Goal: Task Accomplishment & Management: Manage account settings

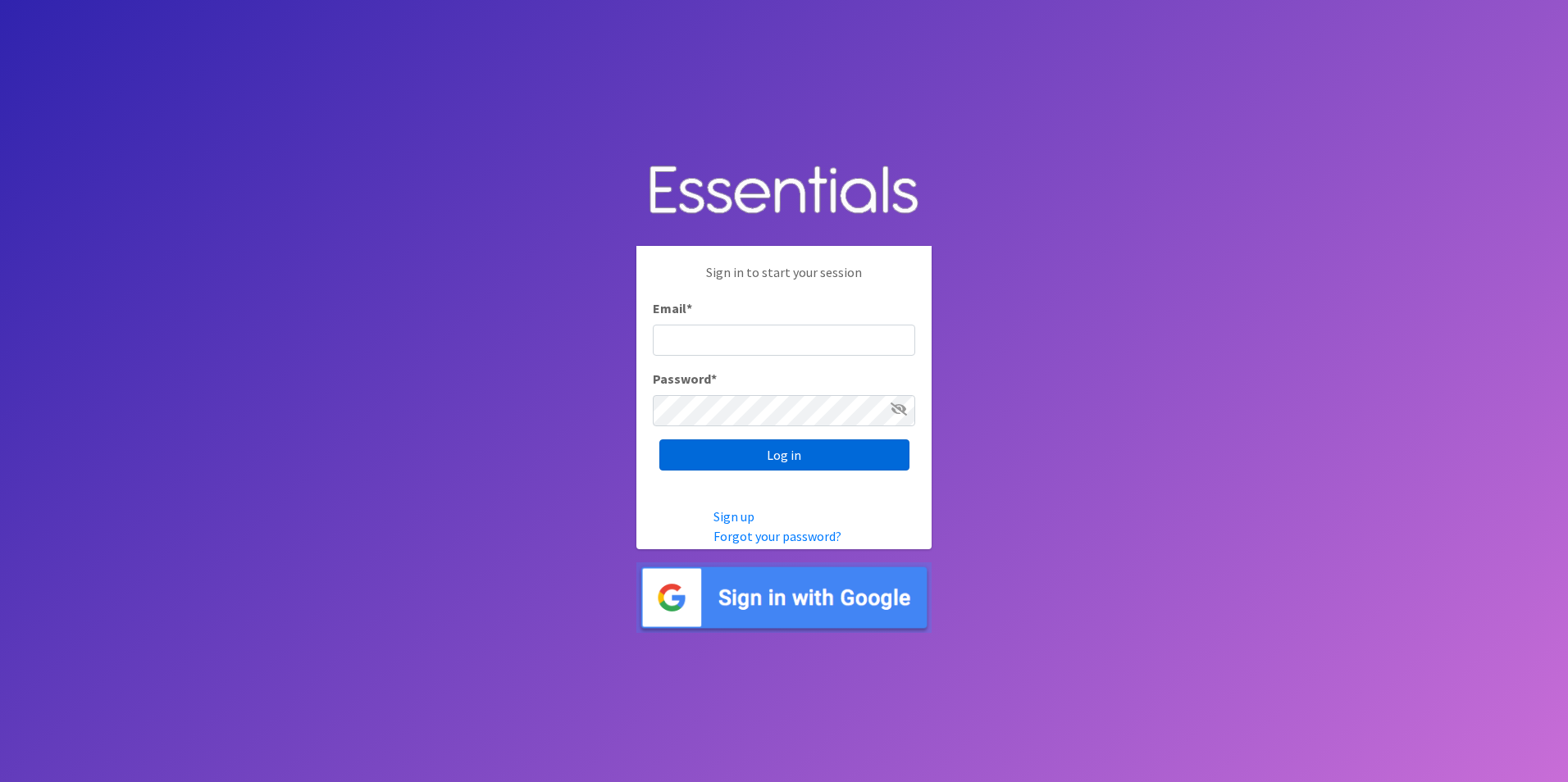
type input "lily@milwaukeediapermission.org"
click at [779, 458] on input "Log in" at bounding box center [784, 455] width 250 height 31
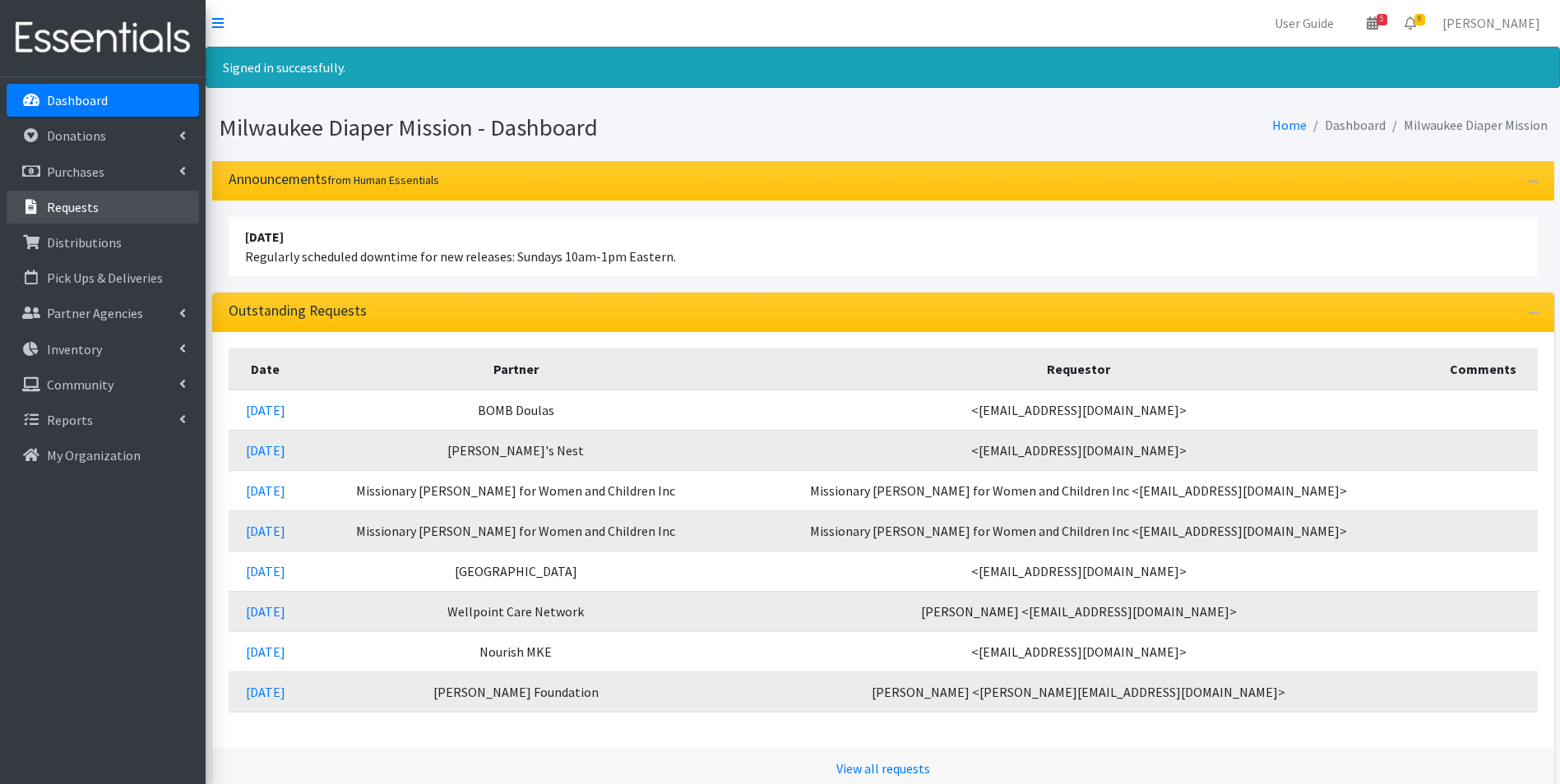
click at [70, 199] on p "Requests" at bounding box center [72, 207] width 52 height 16
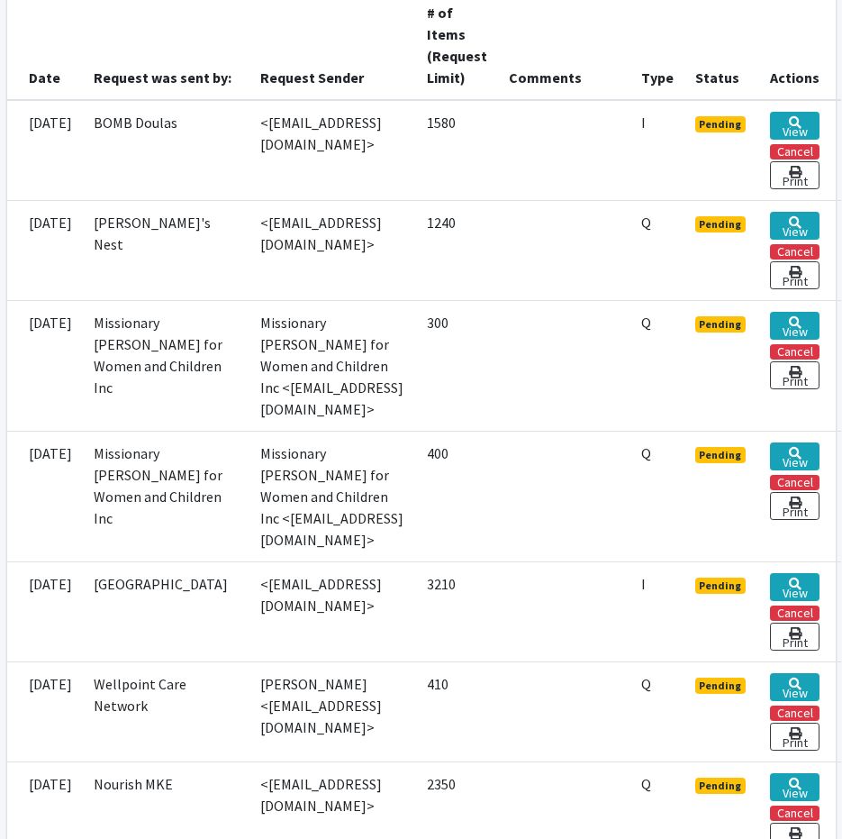
scroll to position [503, 0]
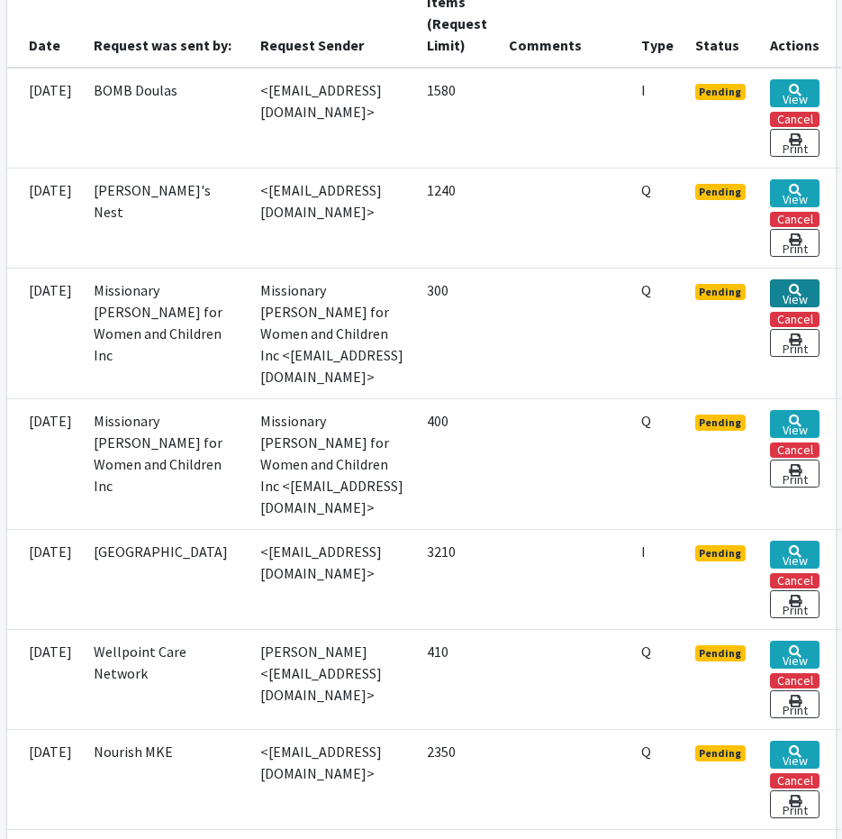
click at [802, 288] on icon at bounding box center [795, 290] width 13 height 13
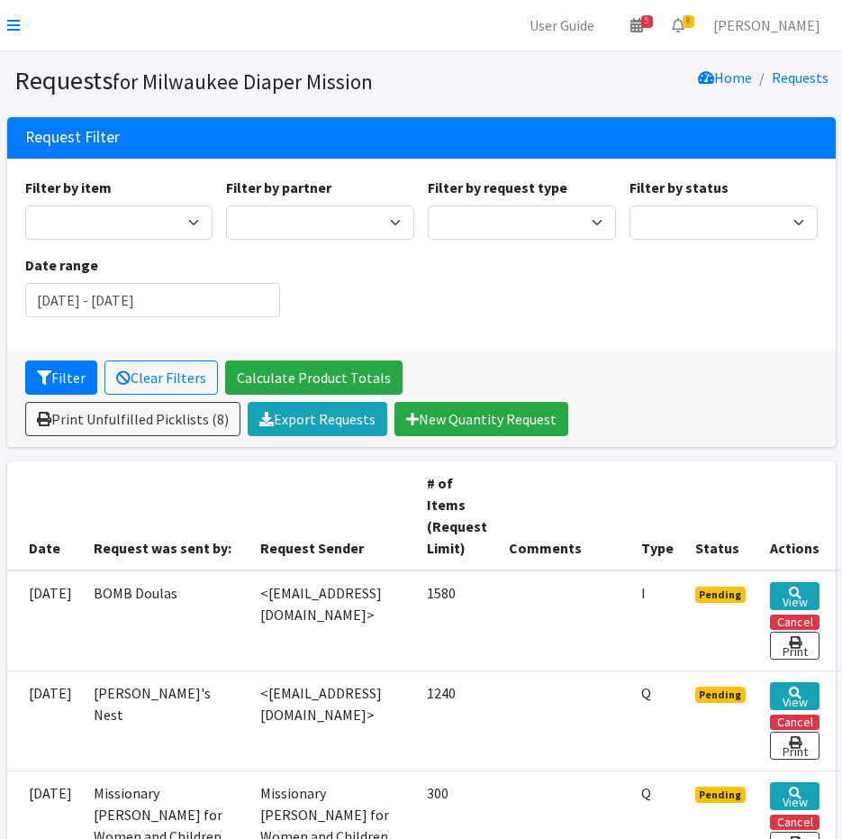
scroll to position [503, 0]
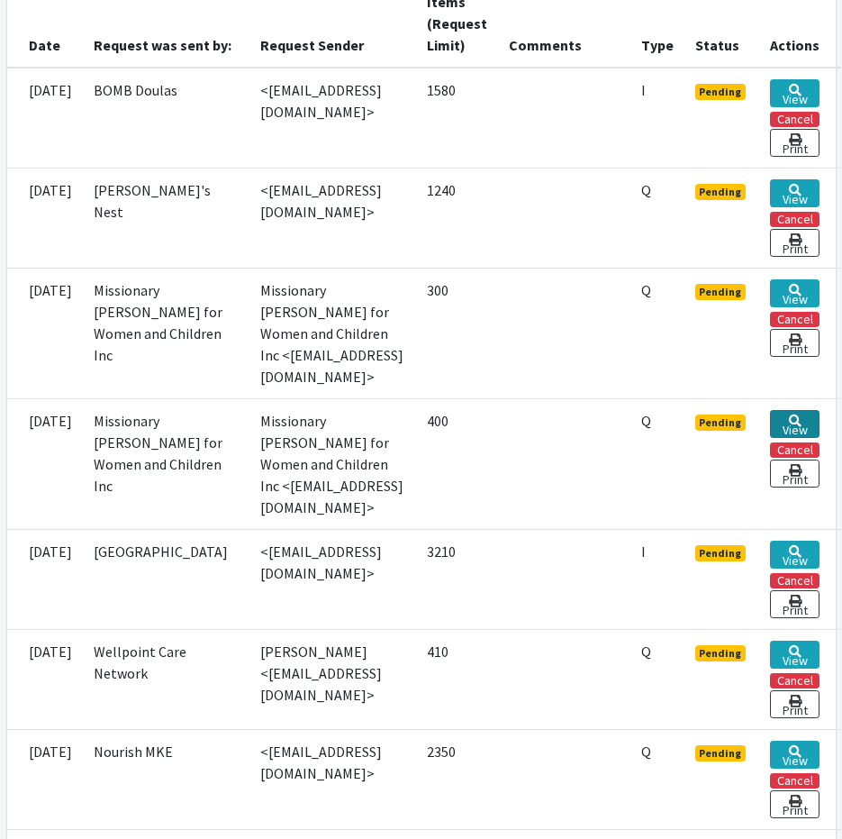
click at [820, 410] on link "View" at bounding box center [795, 424] width 50 height 28
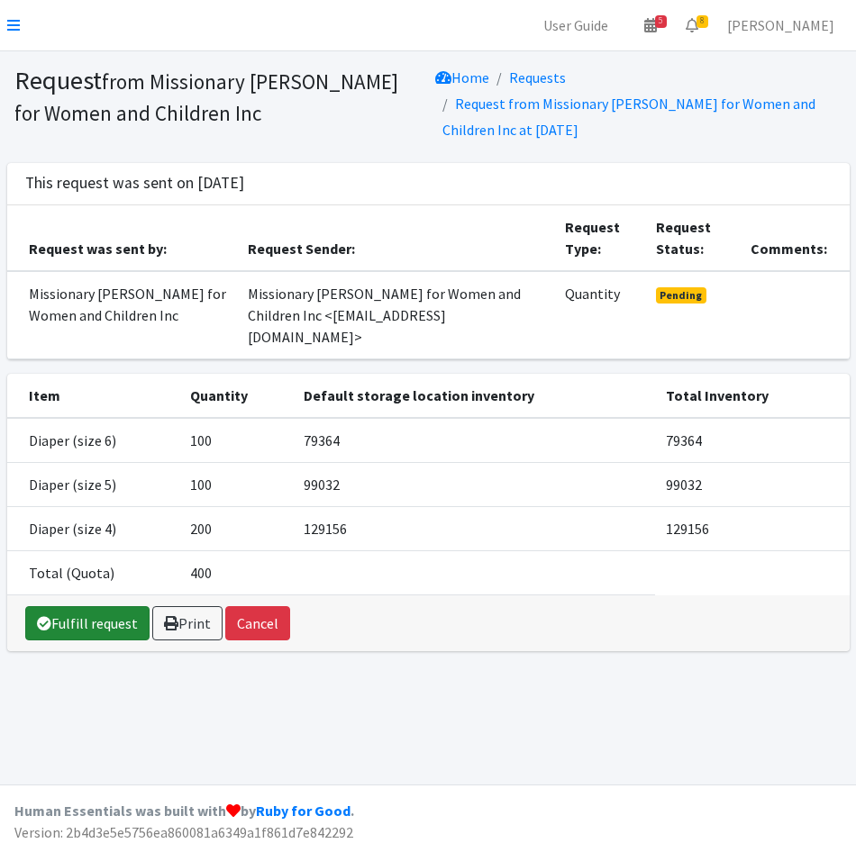
click at [78, 606] on link "Fulfill request" at bounding box center [87, 623] width 124 height 34
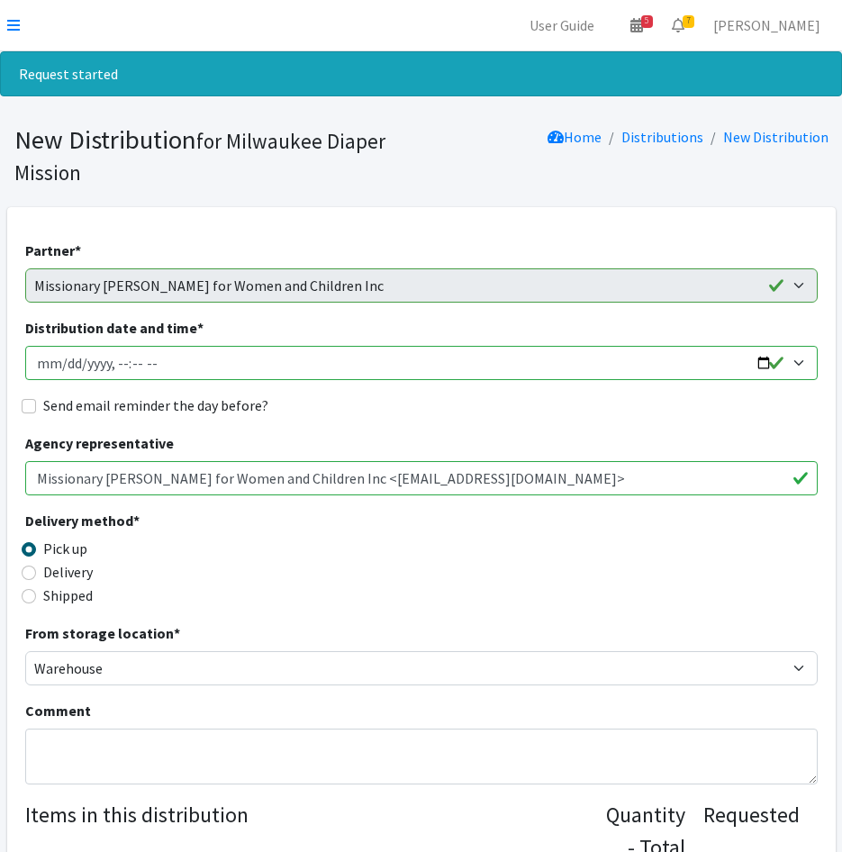
click at [61, 368] on input "Distribution date and time *" at bounding box center [421, 363] width 793 height 34
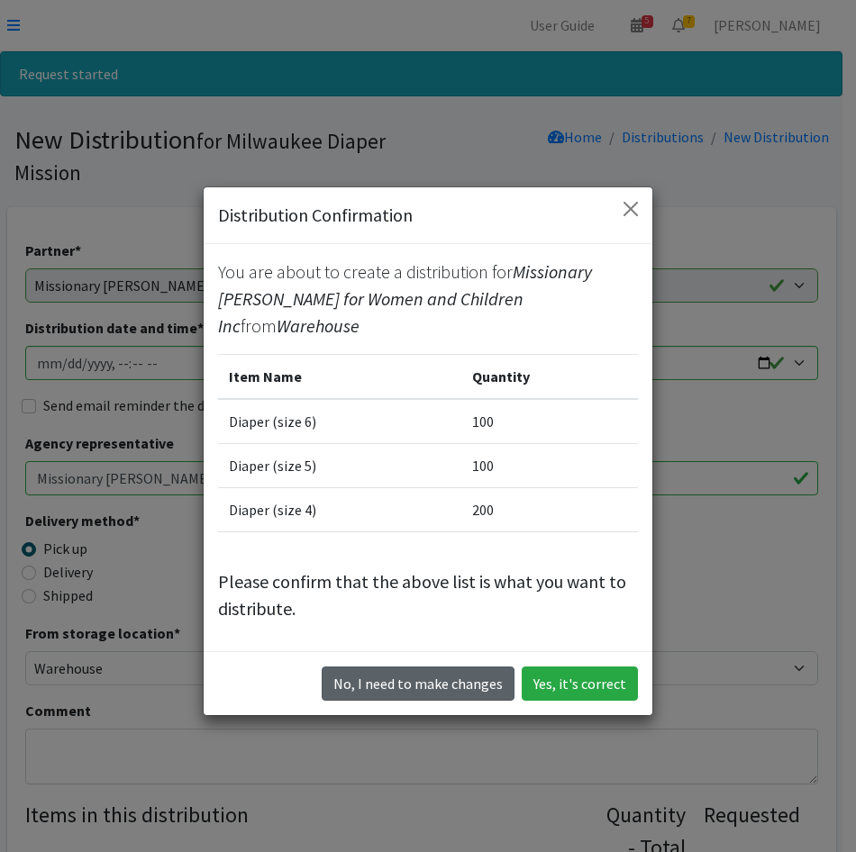
click at [431, 676] on button "No, I need to make changes" at bounding box center [418, 684] width 193 height 34
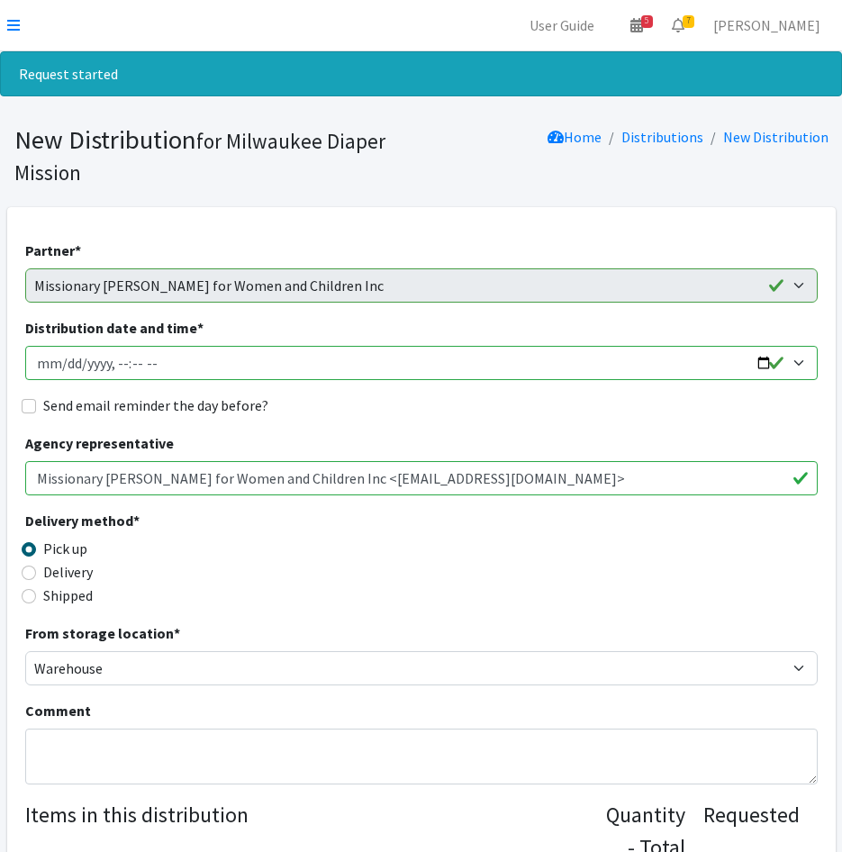
click at [141, 359] on input "Distribution date and time *" at bounding box center [421, 363] width 793 height 34
click at [139, 367] on input "Distribution date and time *" at bounding box center [421, 363] width 793 height 34
type input "2025-09-10T11:30"
click at [30, 401] on input "Send email reminder the day before?" at bounding box center [29, 406] width 14 height 14
checkbox input "true"
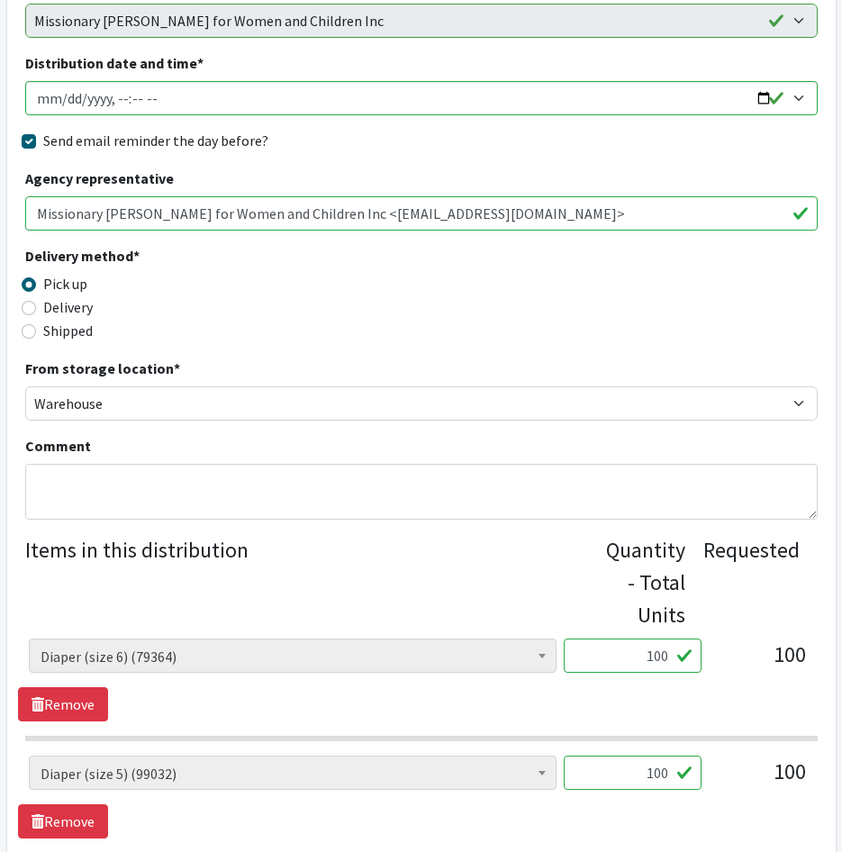
scroll to position [450, 0]
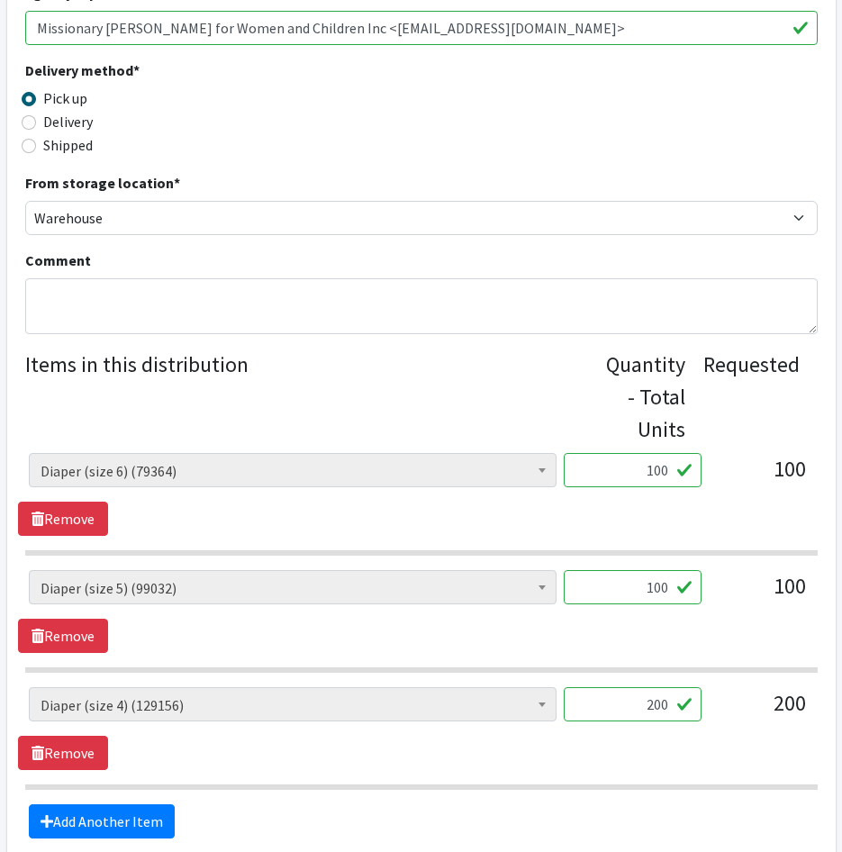
drag, startPoint x: 613, startPoint y: 471, endPoint x: 705, endPoint y: 475, distance: 91.9
click at [705, 475] on div "AIO's (Newborn) (12) AIO's (Sized) (44) Adult Briefs (Medium) (9) Adult Briefs …" at bounding box center [421, 477] width 785 height 49
type input "1250"
drag, startPoint x: 627, startPoint y: 591, endPoint x: 748, endPoint y: 579, distance: 122.2
click at [740, 576] on div "AIO's (Newborn) (12) AIO's (Sized) (44) Adult Briefs (Medium) (9) Adult Briefs …" at bounding box center [421, 594] width 785 height 49
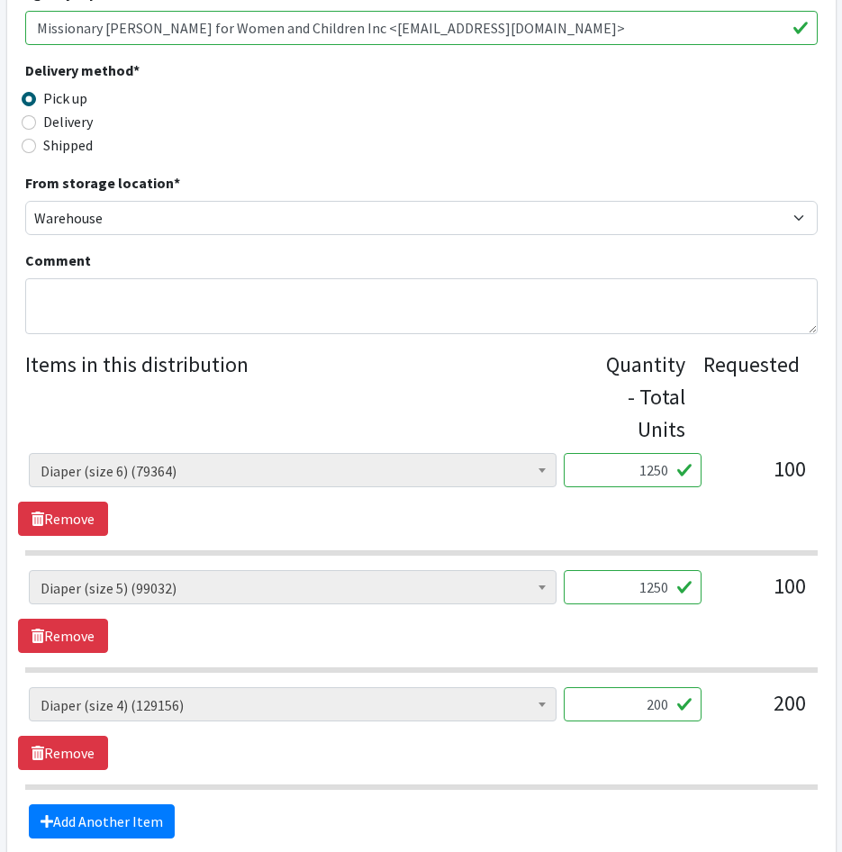
type input "1250"
drag, startPoint x: 567, startPoint y: 695, endPoint x: 783, endPoint y: 696, distance: 215.3
click at [779, 702] on div "AIO's (Newborn) (12) AIO's (Sized) (44) Adult Briefs (Medium) (9) Adult Briefs …" at bounding box center [421, 711] width 785 height 49
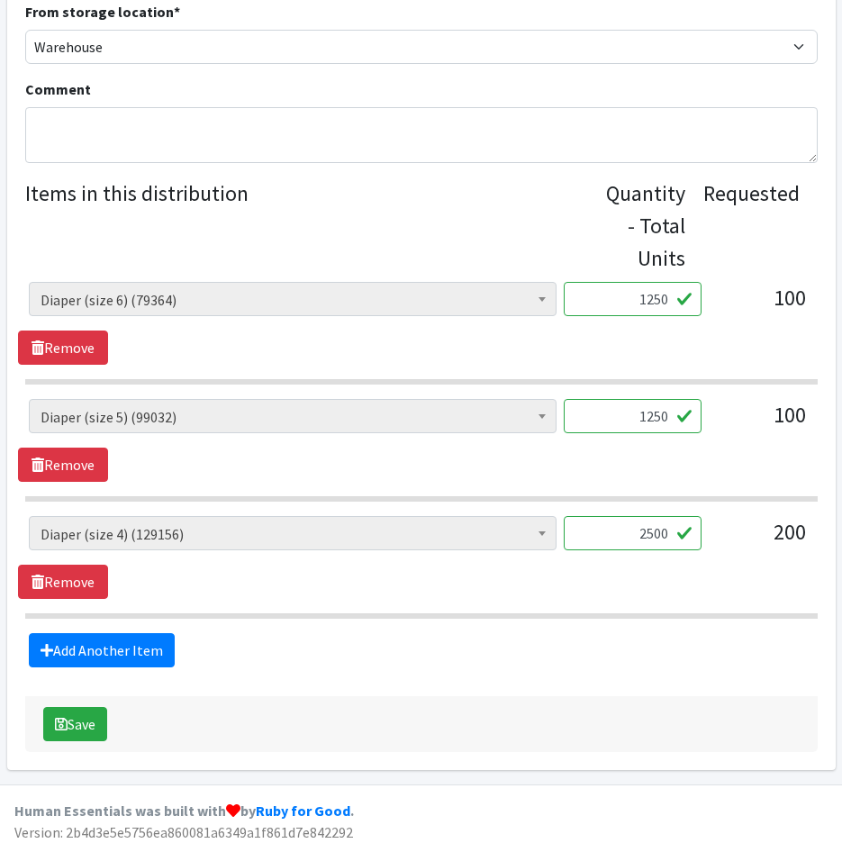
type input "2500"
click at [79, 630] on fieldset "Items in this distribution Quantity - Total Units Requested AIO's (Newborn) (12…" at bounding box center [421, 422] width 793 height 490
click at [95, 647] on link "Add Another Item" at bounding box center [102, 650] width 146 height 34
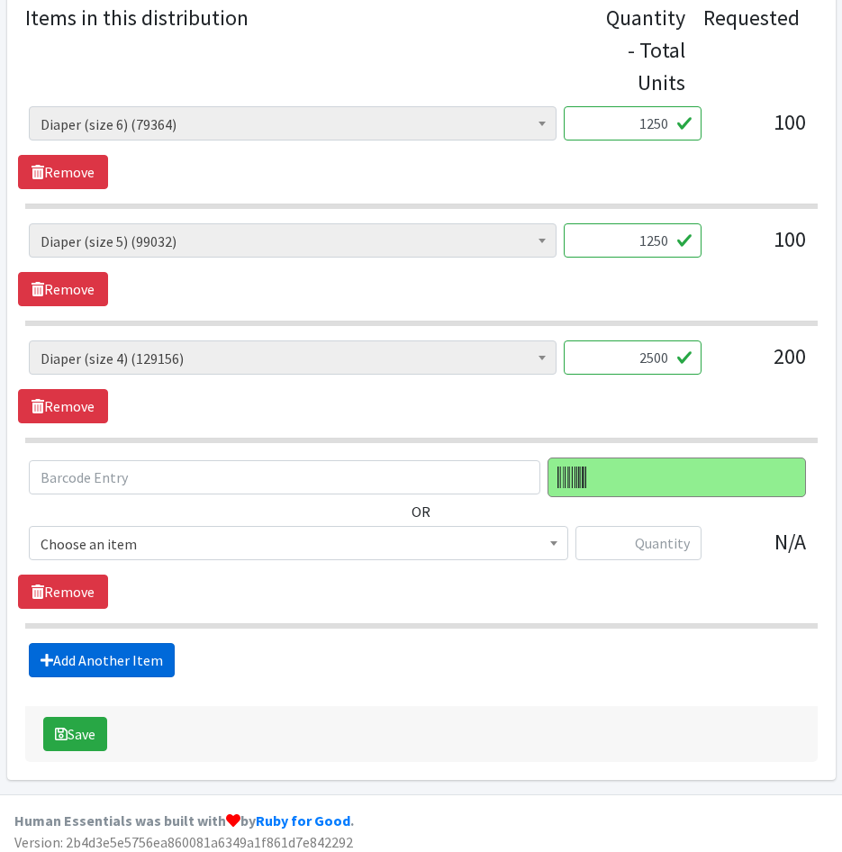
scroll to position [807, 0]
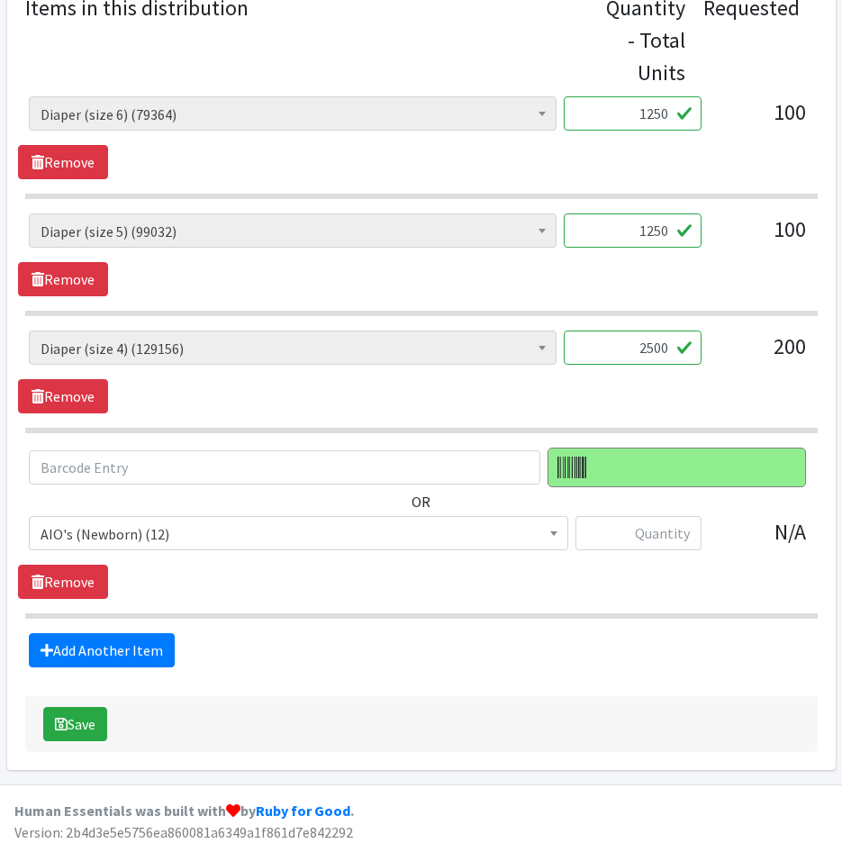
click at [89, 539] on span "AIO's (Newborn) (12)" at bounding box center [299, 534] width 516 height 25
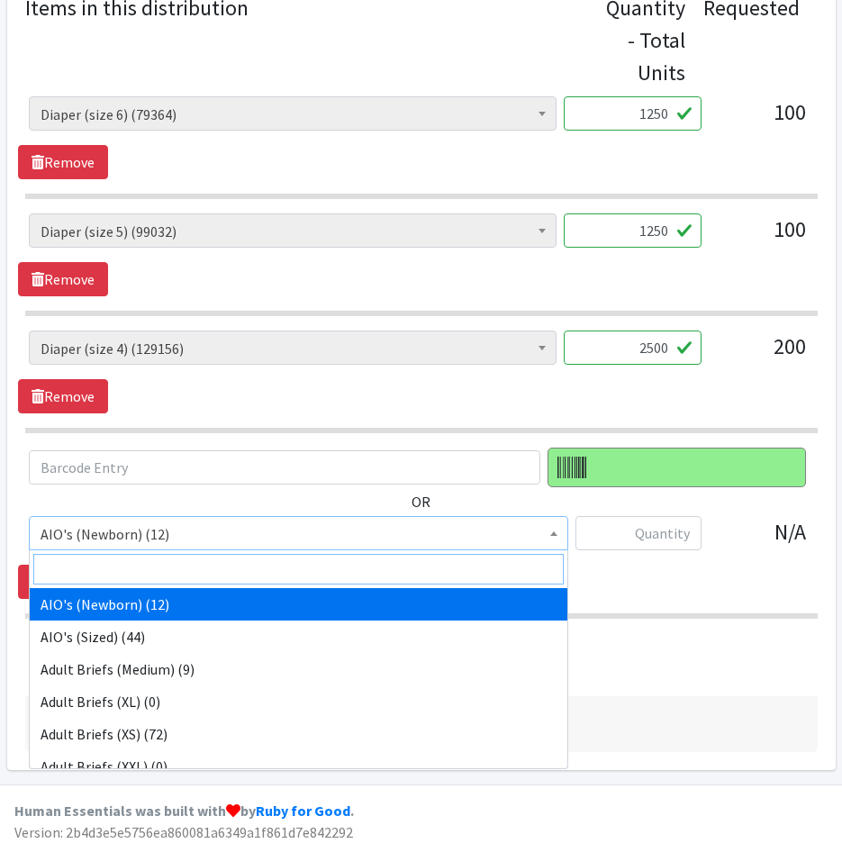
click at [103, 581] on input "search" at bounding box center [298, 569] width 531 height 31
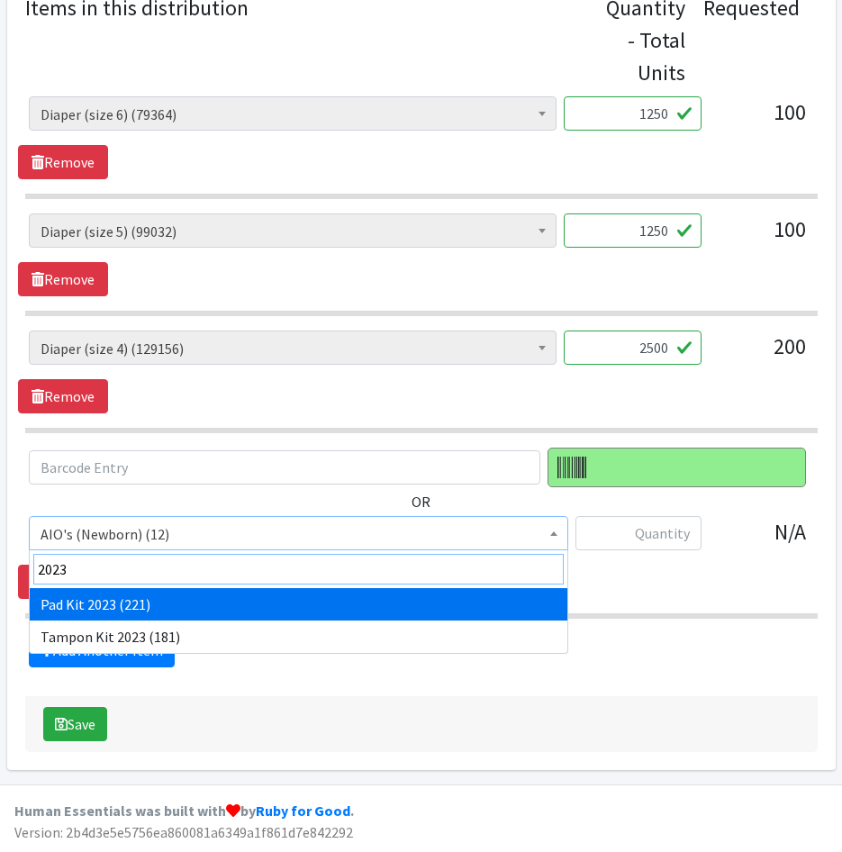
type input "2023"
drag, startPoint x: 122, startPoint y: 607, endPoint x: 496, endPoint y: 573, distance: 375.4
select select "12686"
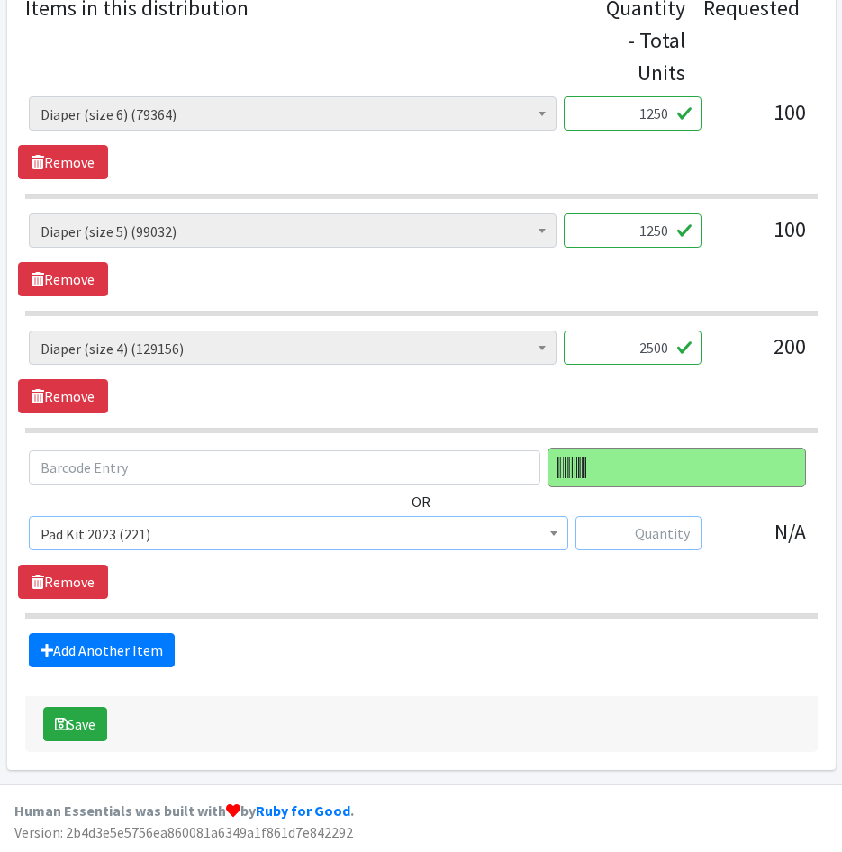
click at [683, 530] on input "text" at bounding box center [639, 533] width 126 height 34
type input "200"
click at [489, 622] on fieldset "Items in this distribution Quantity - Total Units Requested AIO's (Newborn) (12…" at bounding box center [421, 330] width 793 height 676
click at [73, 728] on button "Save" at bounding box center [75, 724] width 64 height 34
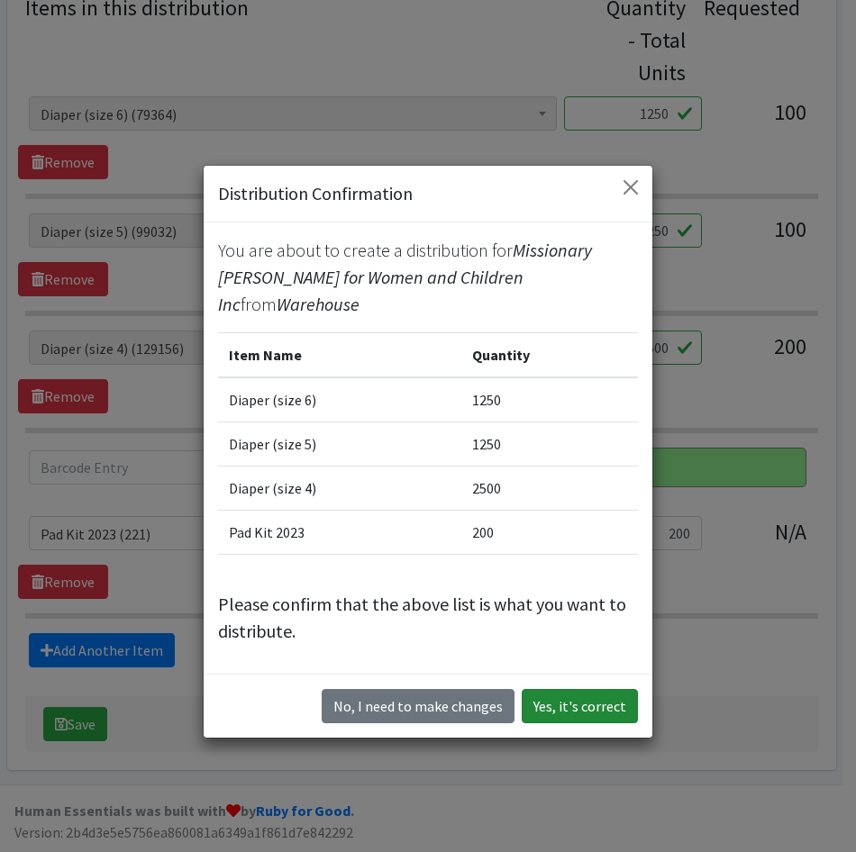
click at [582, 692] on button "Yes, it's correct" at bounding box center [580, 706] width 116 height 34
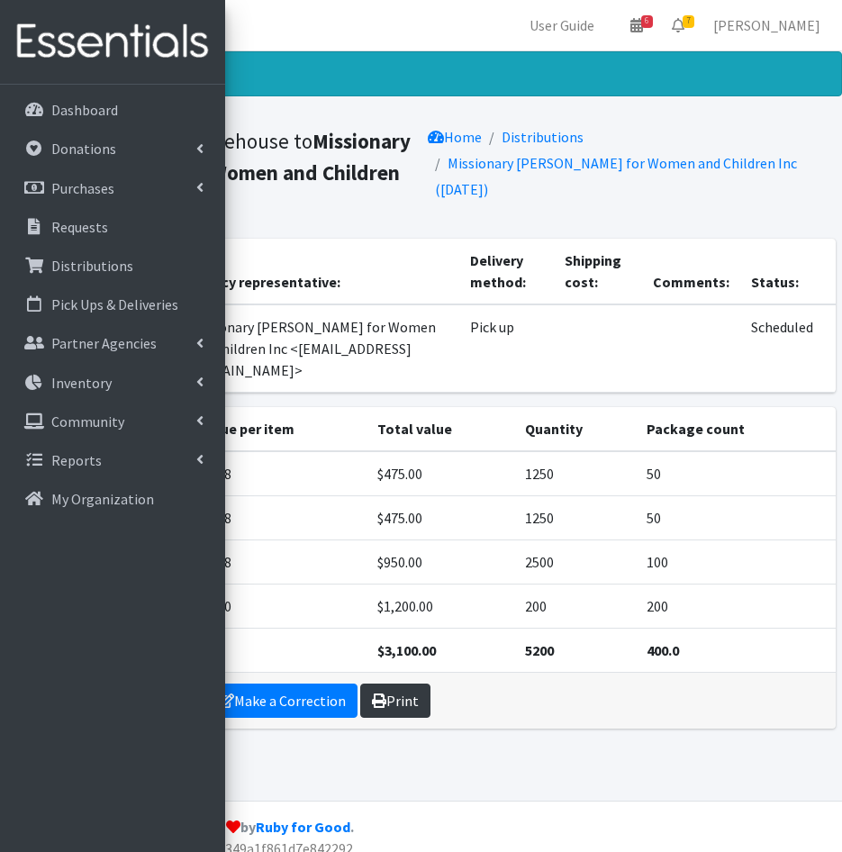
click at [392, 684] on link "Print" at bounding box center [395, 701] width 70 height 34
click at [685, 22] on icon at bounding box center [678, 25] width 13 height 14
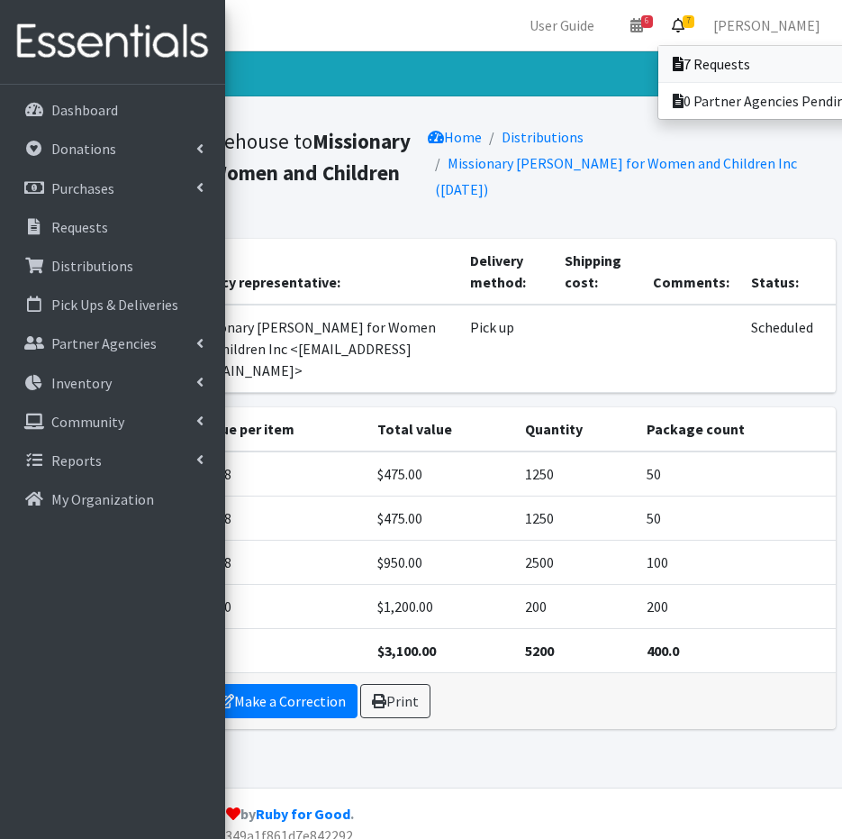
click at [684, 59] on icon at bounding box center [678, 64] width 11 height 14
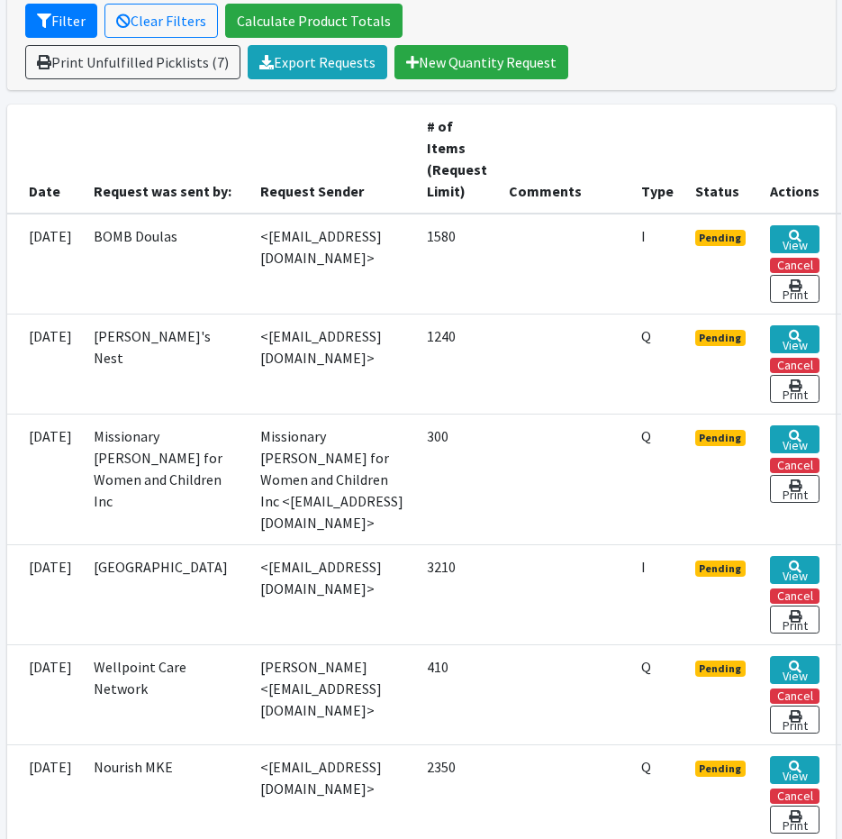
scroll to position [360, 0]
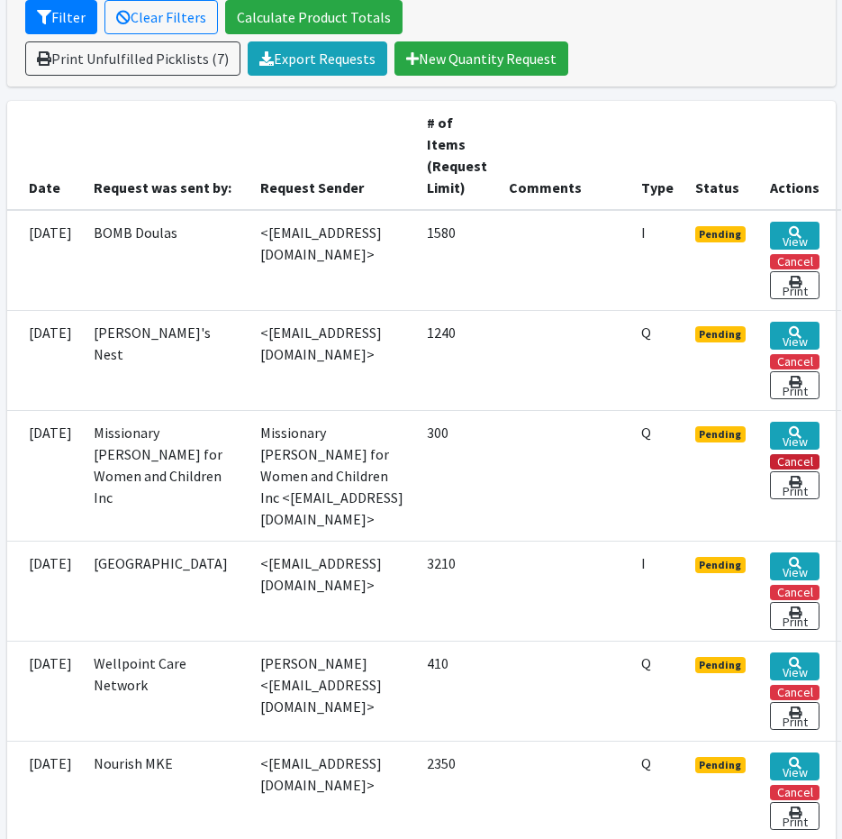
click at [818, 459] on button "Cancel" at bounding box center [795, 461] width 50 height 15
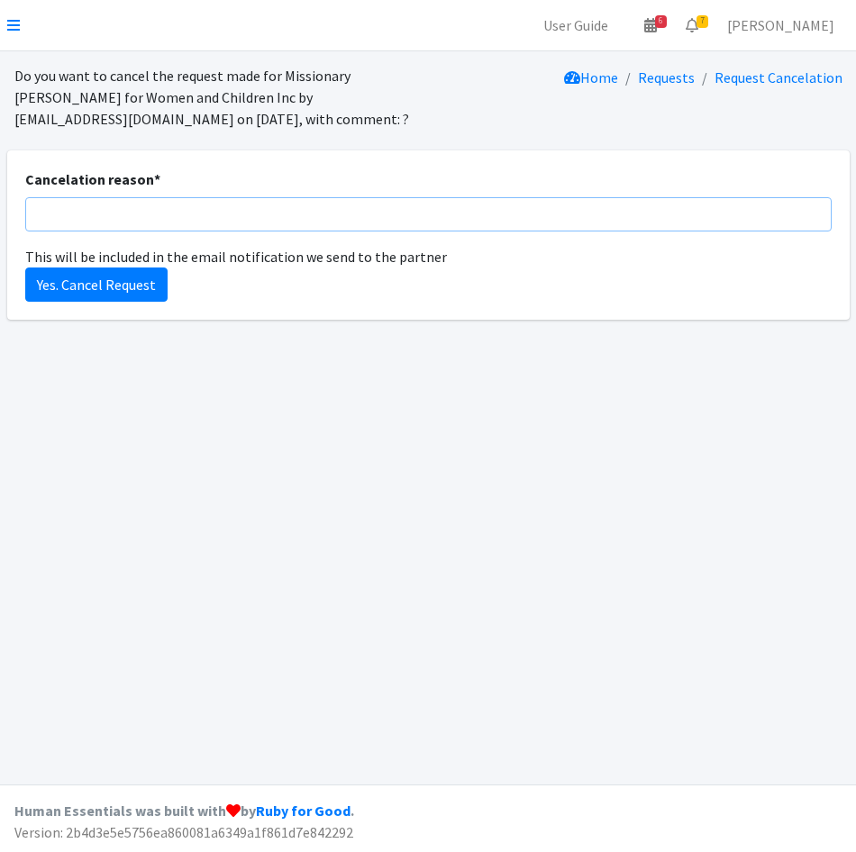
click at [231, 205] on input "Cancelation reason *" at bounding box center [428, 214] width 806 height 34
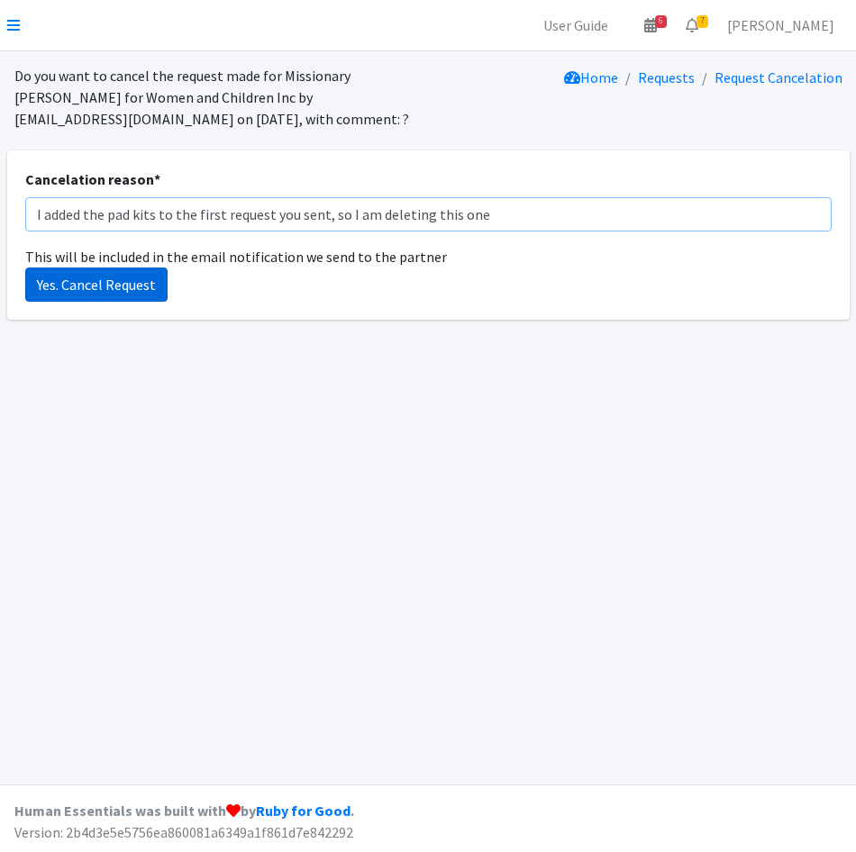
type input "I added the pad kits to the first request you sent, so I am deleting this one"
click at [104, 286] on input "Yes. Cancel Request" at bounding box center [96, 285] width 142 height 34
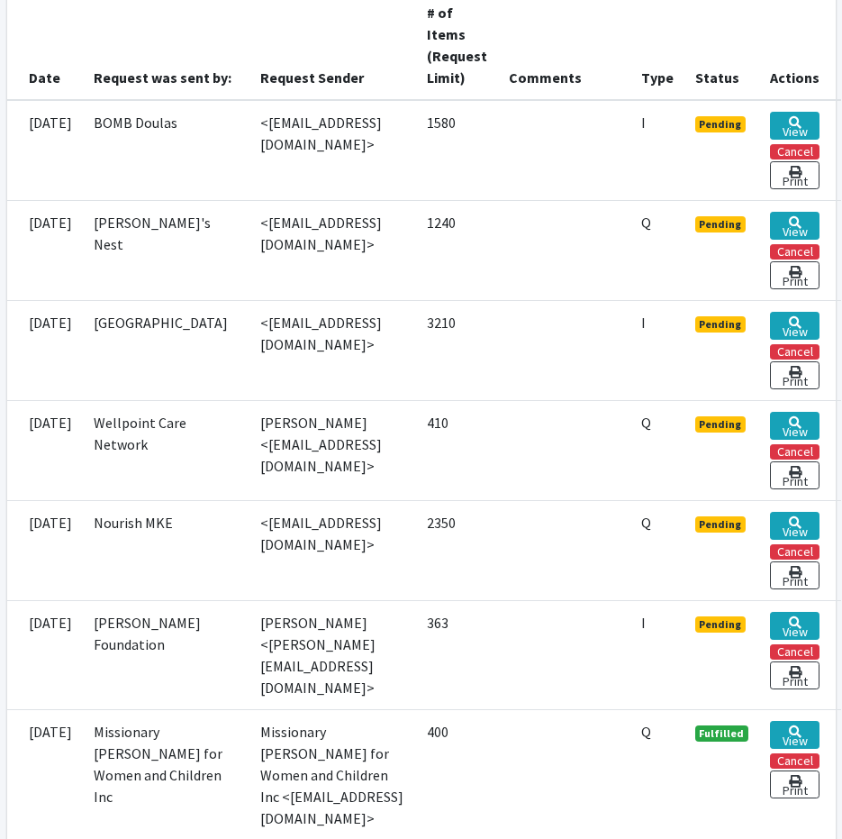
scroll to position [540, 0]
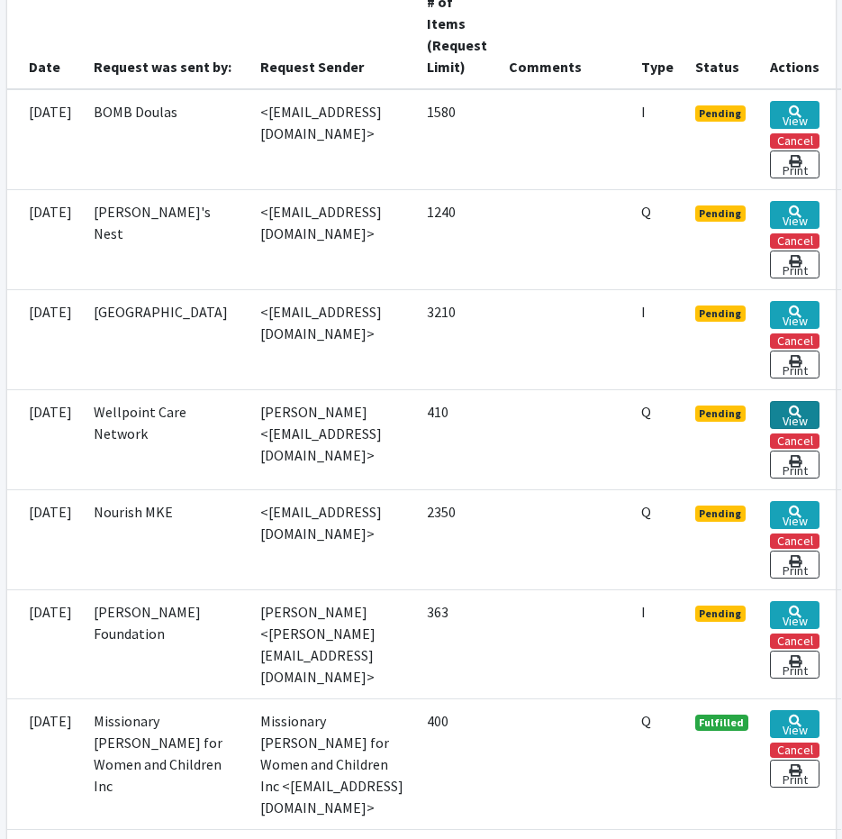
click at [820, 410] on link "View" at bounding box center [795, 415] width 50 height 28
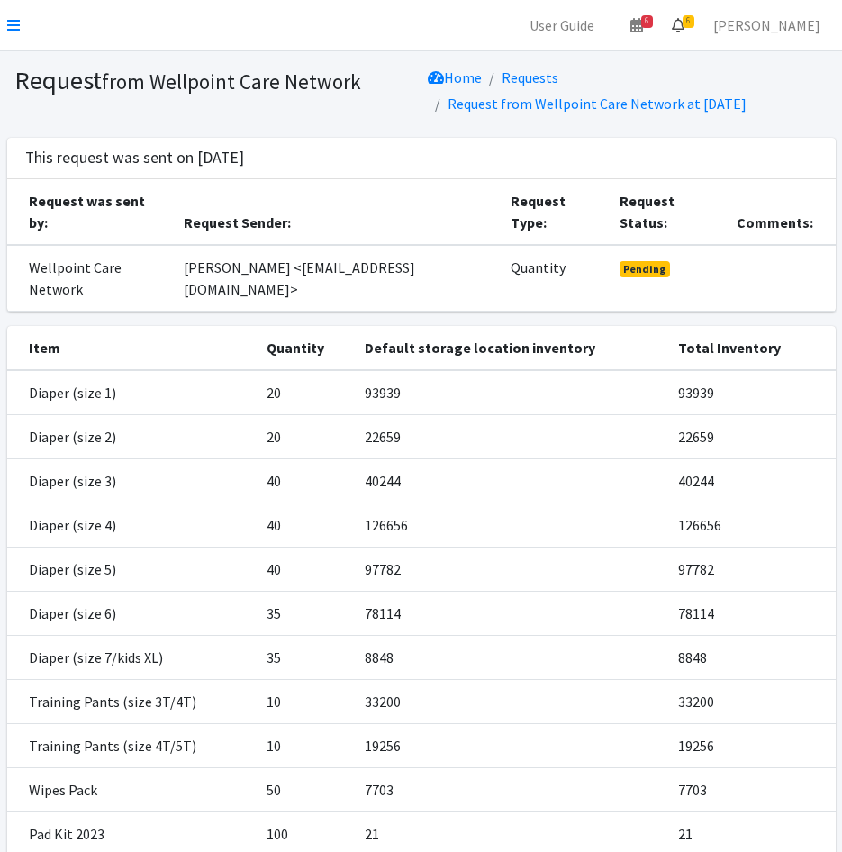
click at [685, 23] on icon at bounding box center [678, 25] width 13 height 14
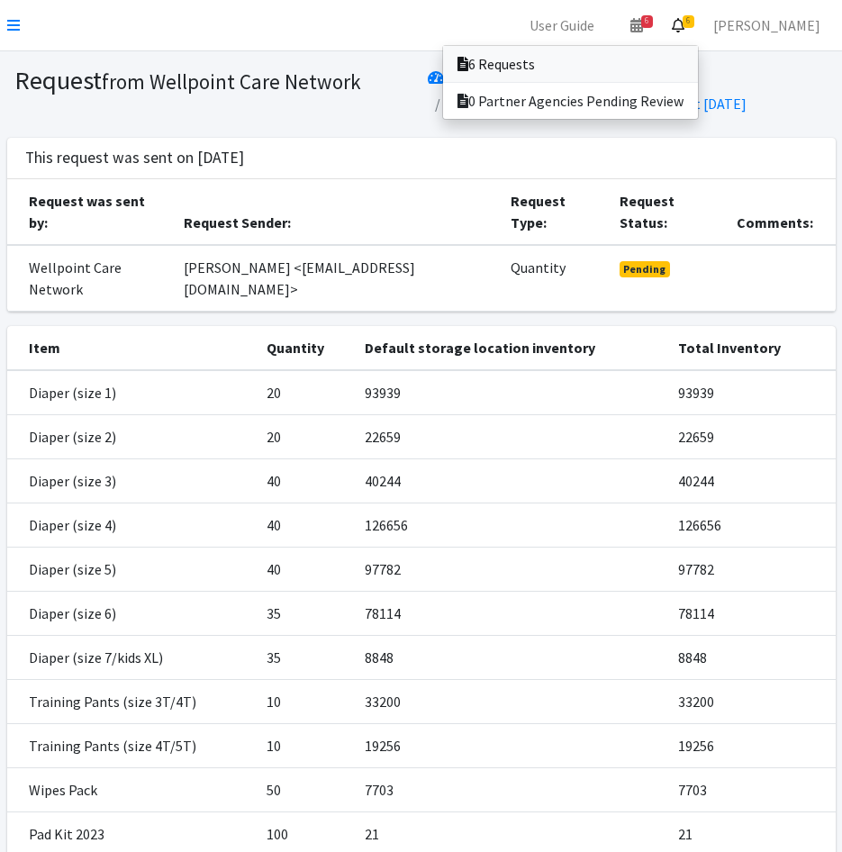
click at [698, 60] on link "6 Requests" at bounding box center [570, 64] width 255 height 36
